Goal: Information Seeking & Learning: Learn about a topic

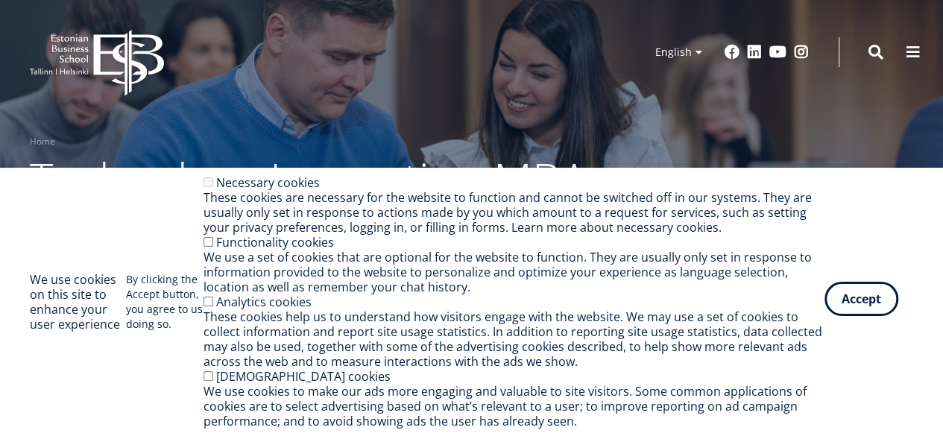
click at [870, 294] on button "Accept" at bounding box center [862, 299] width 74 height 34
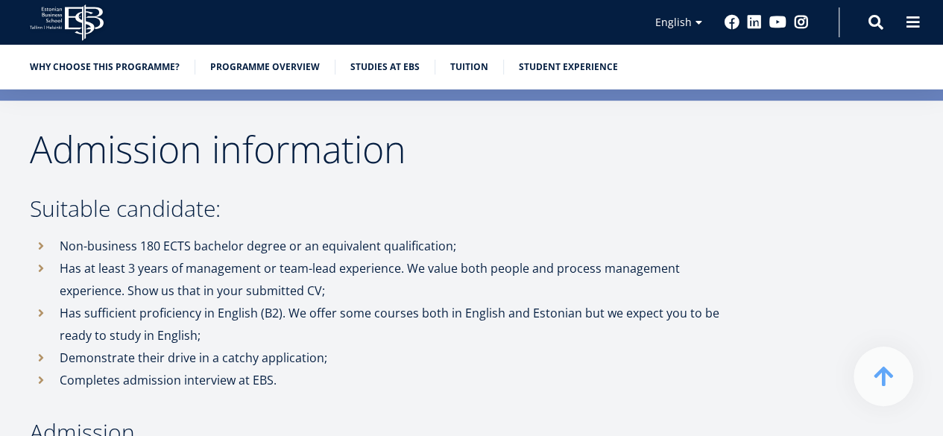
scroll to position [3081, 0]
click at [645, 237] on p "Non-business 180 ECTS bachelor degree or an equivalent qualification;" at bounding box center [399, 247] width 678 height 22
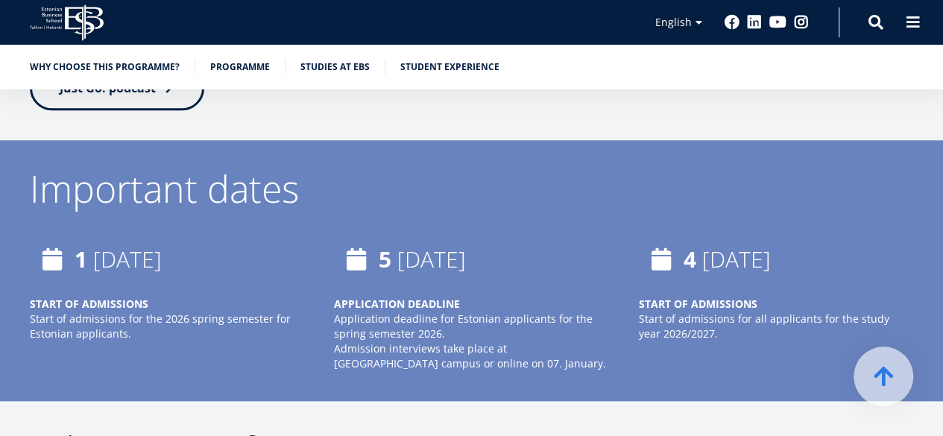
scroll to position [3588, 0]
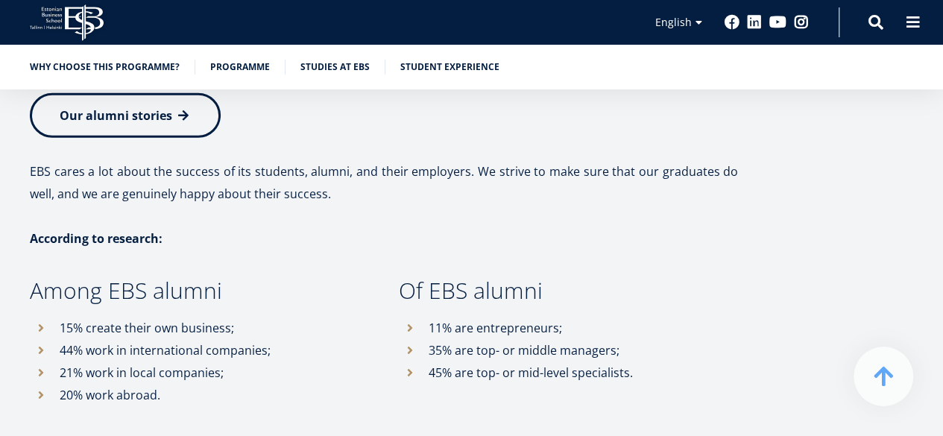
scroll to position [7644, 0]
